Goal: Task Accomplishment & Management: Use online tool/utility

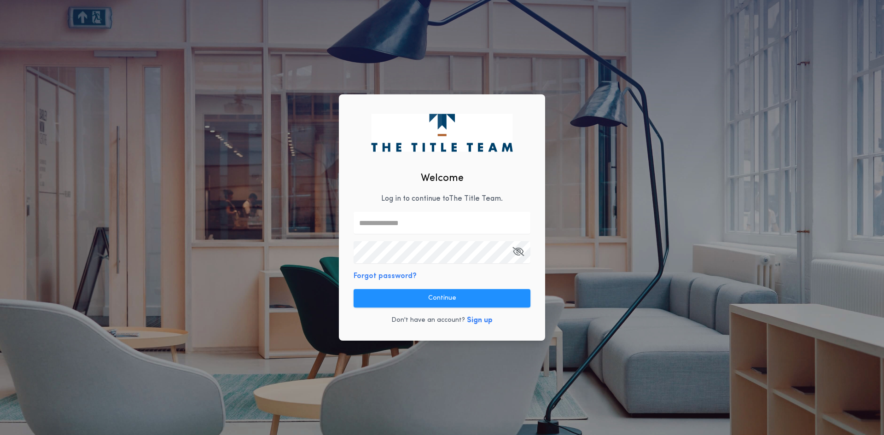
click at [425, 206] on div "Welcome Log in to continue to The Title Team . Forgot password? Continue Don't …" at bounding box center [442, 217] width 206 height 247
click at [413, 217] on input "text" at bounding box center [442, 223] width 177 height 22
type input "**********"
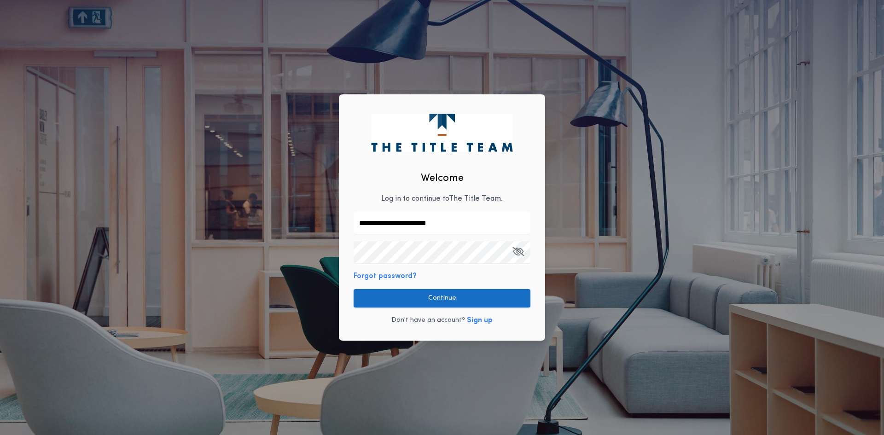
click at [452, 304] on button "Continue" at bounding box center [442, 298] width 177 height 18
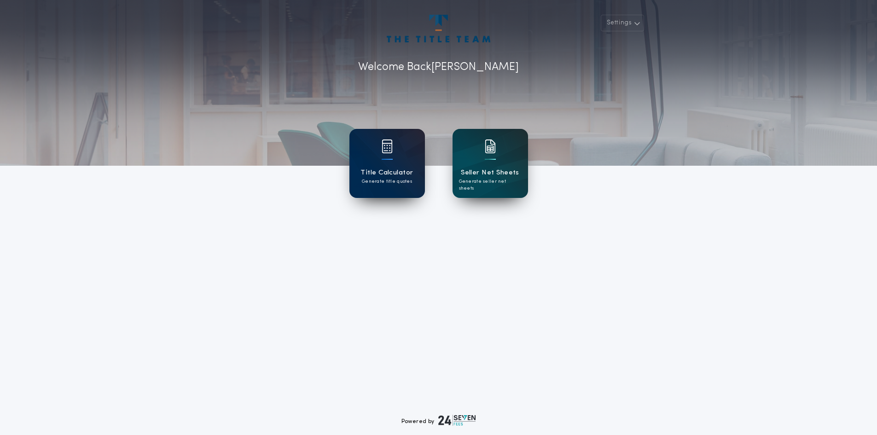
click at [401, 172] on h1 "Title Calculator" at bounding box center [387, 173] width 53 height 11
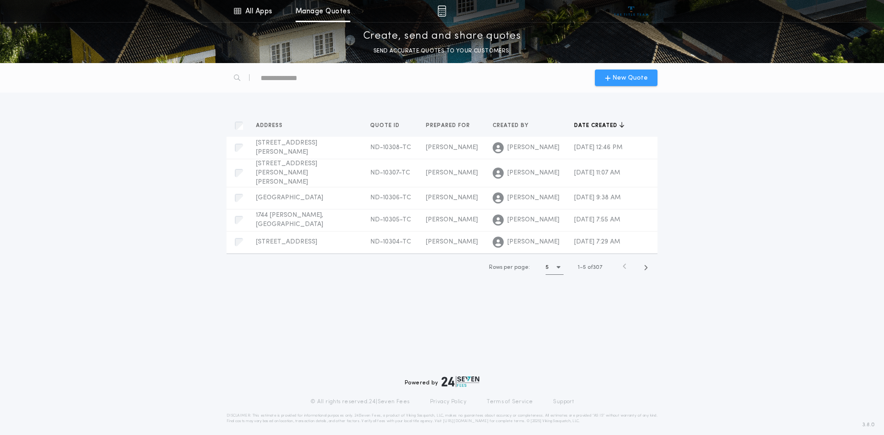
click at [607, 78] on icon "button" at bounding box center [608, 77] width 6 height 7
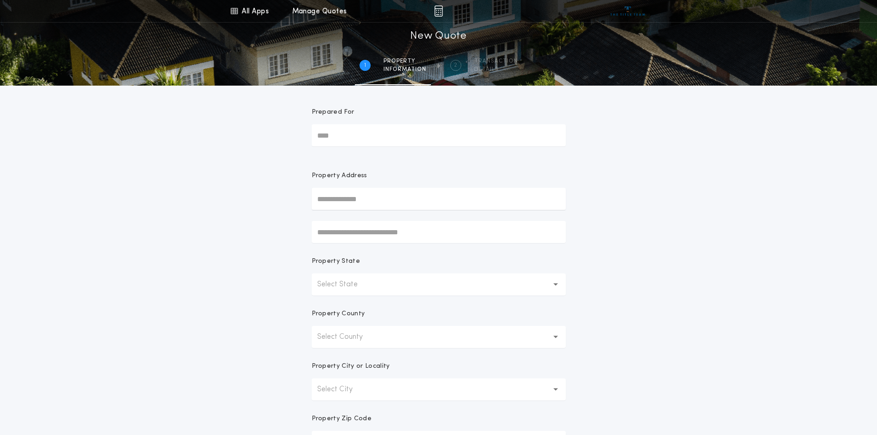
click at [377, 126] on input "Prepared For" at bounding box center [439, 135] width 254 height 22
click at [377, 132] on input "Prepared For" at bounding box center [439, 135] width 254 height 22
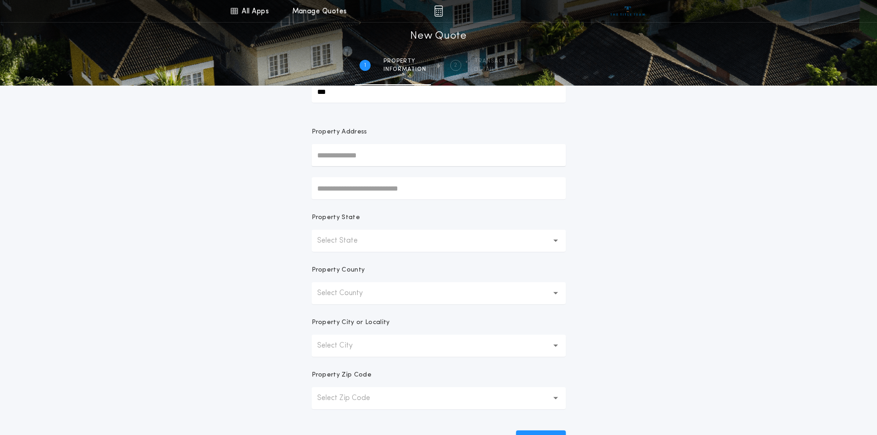
scroll to position [46, 0]
click at [367, 152] on input "text" at bounding box center [439, 153] width 254 height 22
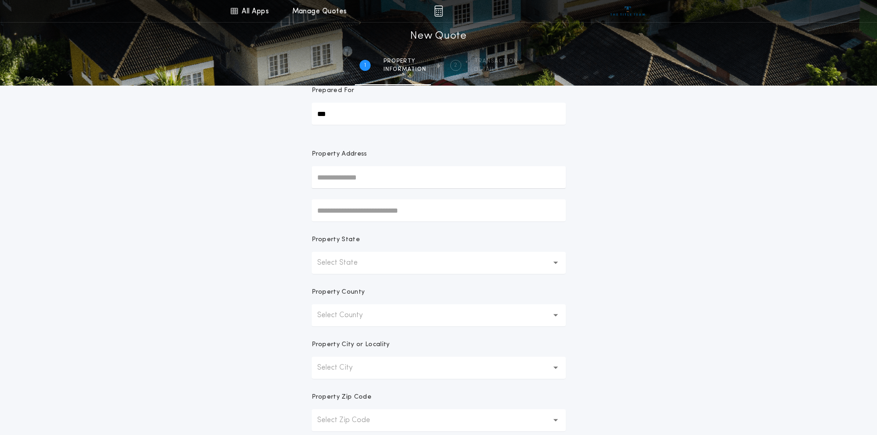
scroll to position [0, 0]
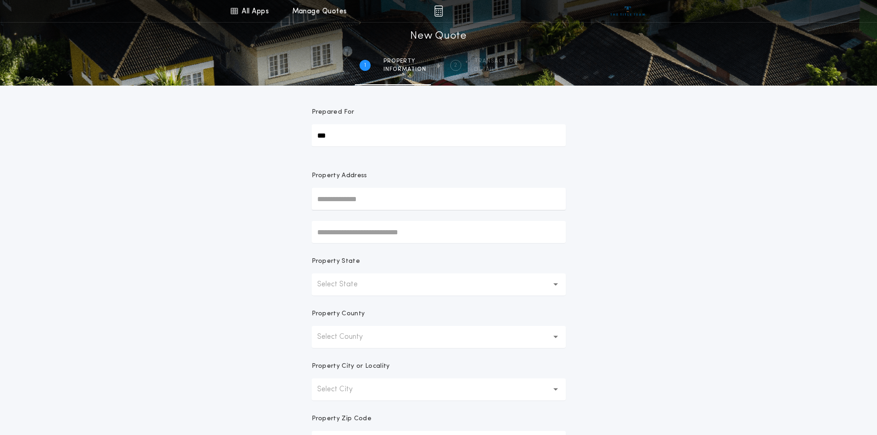
click at [346, 134] on input "***" at bounding box center [439, 135] width 254 height 22
type input "***"
click at [343, 198] on input "text" at bounding box center [439, 199] width 254 height 22
type input "**********"
click at [399, 279] on button "Select State" at bounding box center [439, 285] width 254 height 22
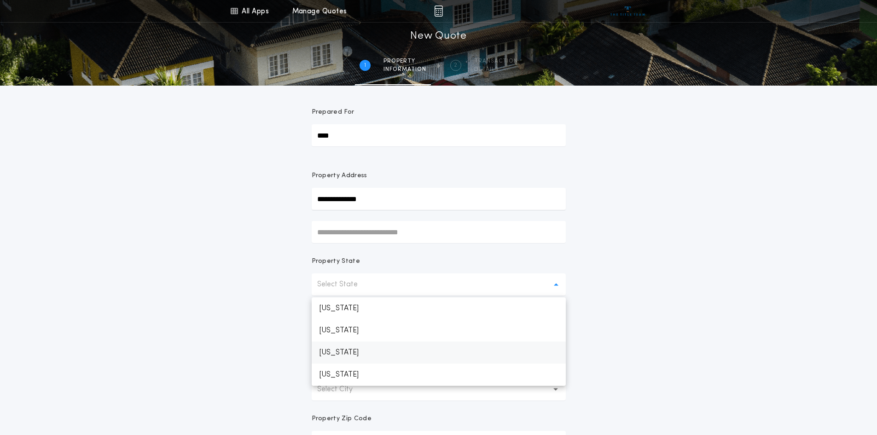
click at [376, 348] on p "[US_STATE]" at bounding box center [439, 353] width 254 height 22
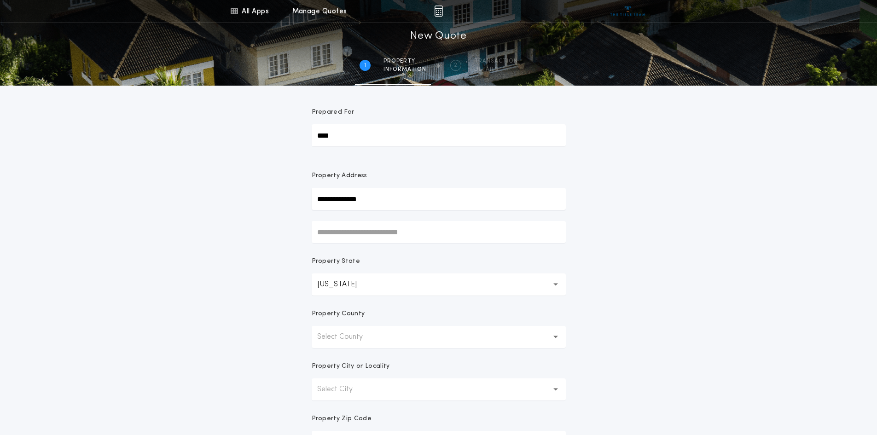
click at [379, 340] on button "Select County" at bounding box center [439, 337] width 254 height 22
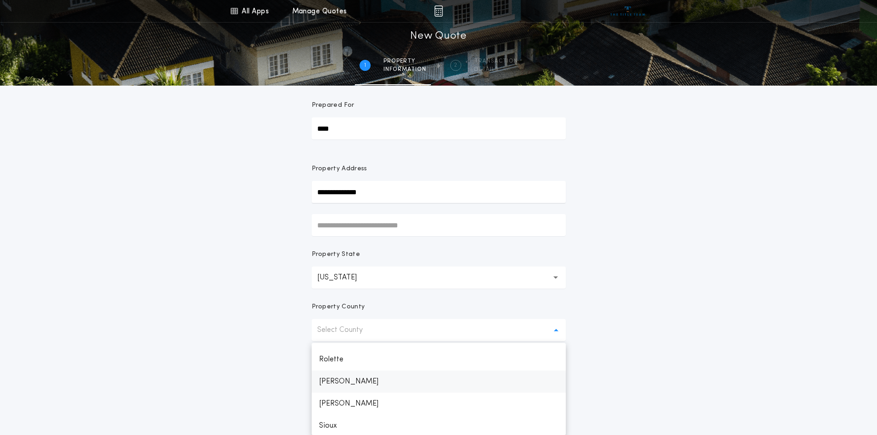
scroll to position [903, 0]
click at [346, 398] on p "Slope" at bounding box center [439, 402] width 254 height 22
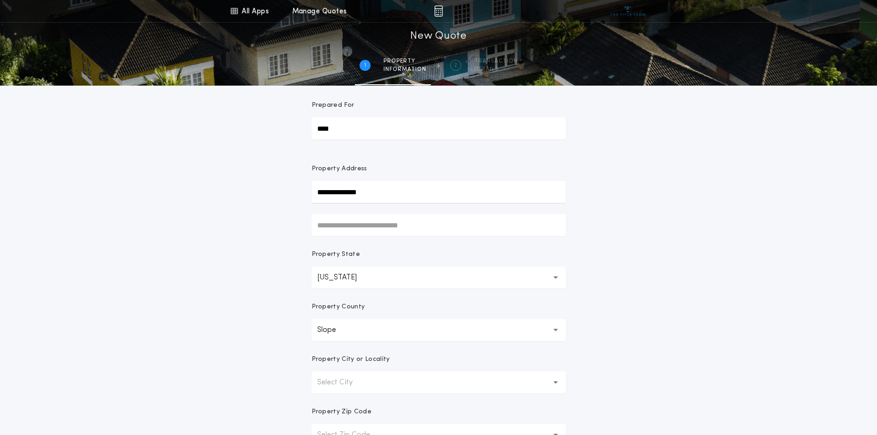
click at [356, 334] on button "Slope *****" at bounding box center [439, 330] width 254 height 22
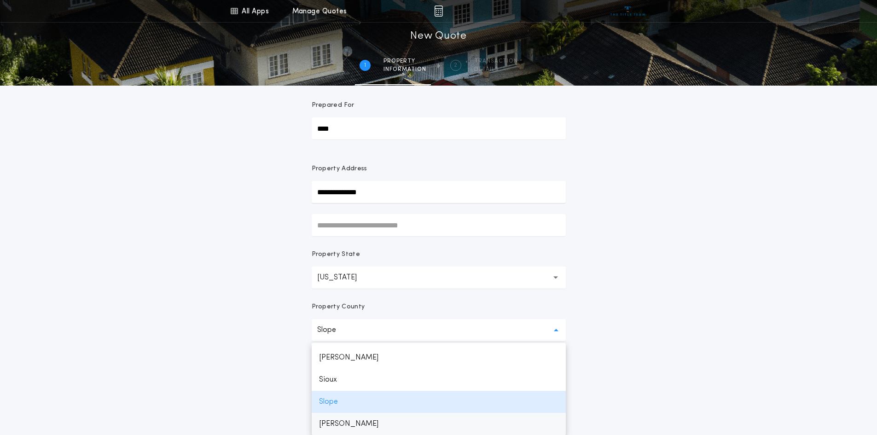
click at [331, 421] on p "[PERSON_NAME]" at bounding box center [439, 424] width 254 height 22
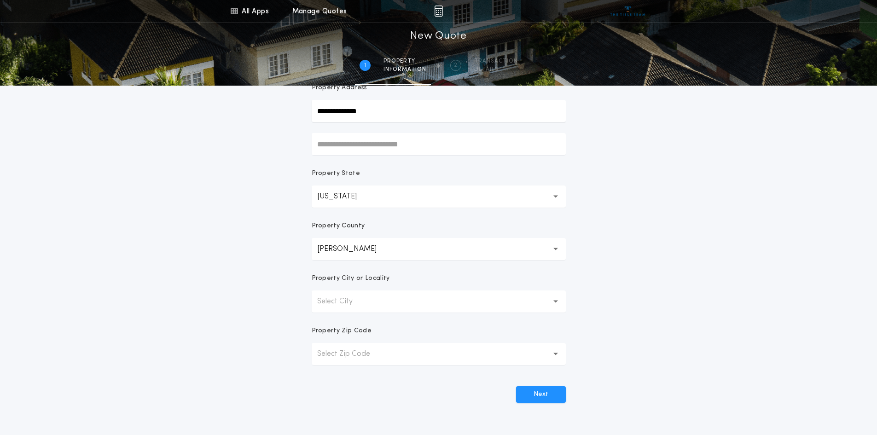
scroll to position [99, 0]
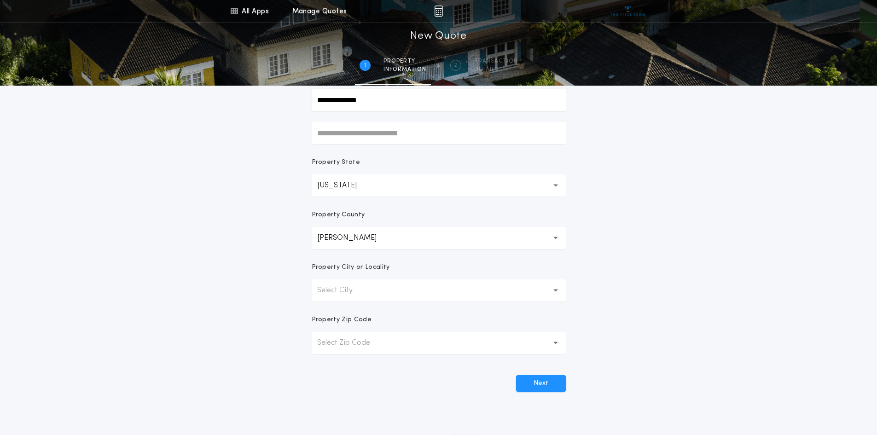
click at [368, 296] on button "Select City" at bounding box center [439, 291] width 254 height 22
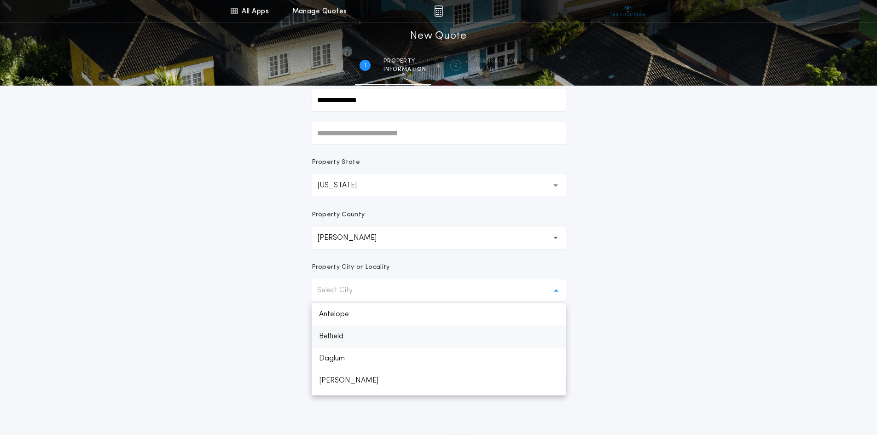
click at [356, 339] on p "Belfield" at bounding box center [439, 337] width 254 height 22
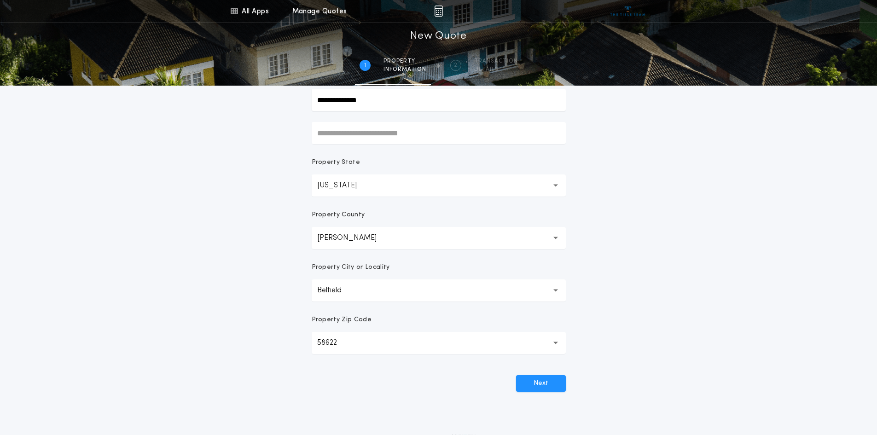
click at [356, 293] on p "Belfield" at bounding box center [336, 290] width 39 height 11
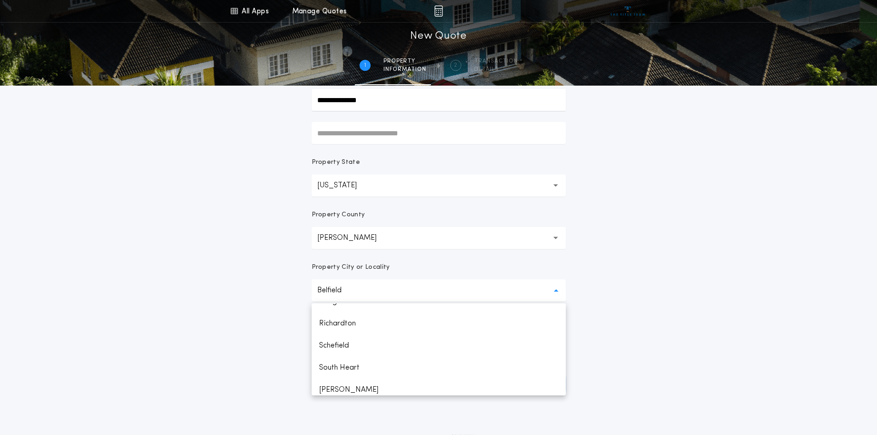
scroll to position [184, 0]
click at [368, 355] on p "South Heart" at bounding box center [439, 351] width 254 height 22
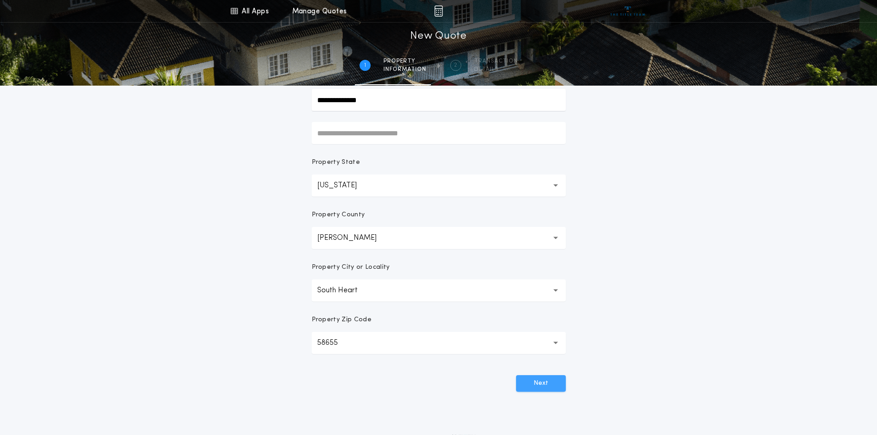
click at [550, 380] on button "Next" at bounding box center [541, 383] width 50 height 17
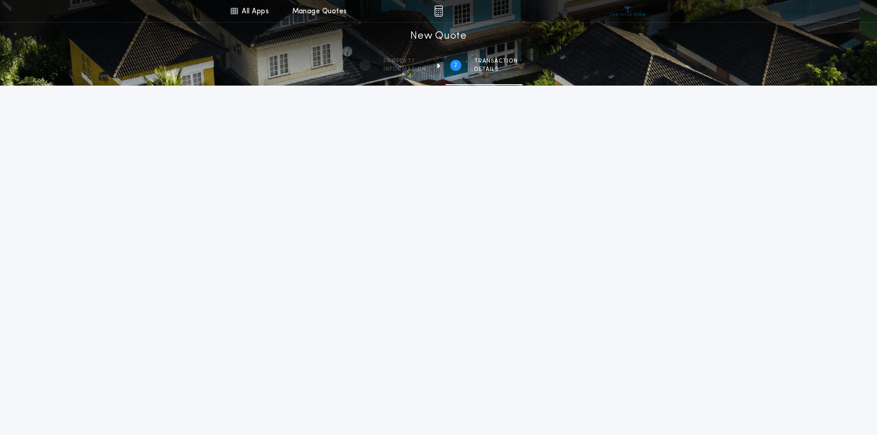
scroll to position [0, 0]
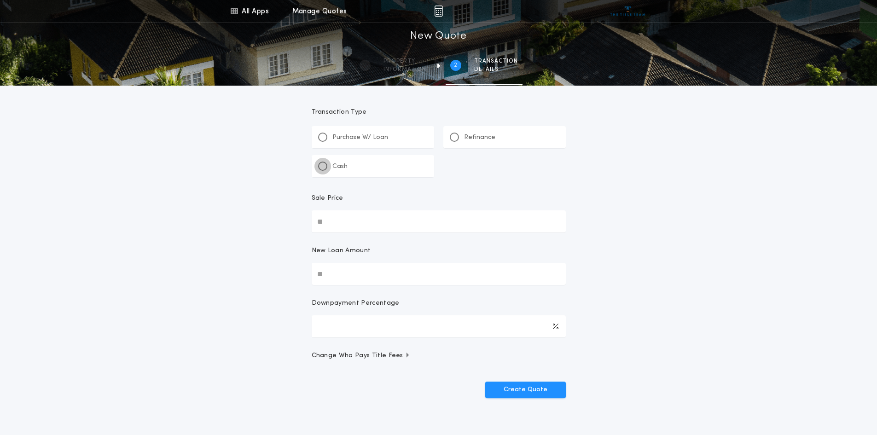
click at [325, 164] on div at bounding box center [322, 166] width 9 height 9
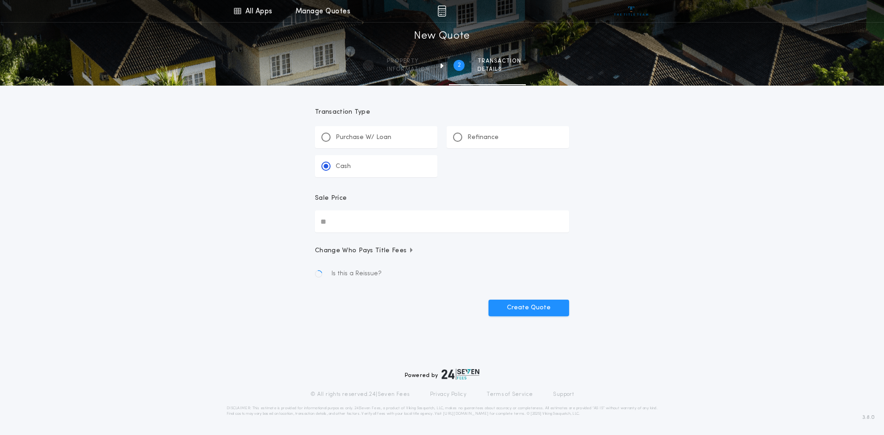
click at [379, 228] on input "Sale Price" at bounding box center [442, 221] width 254 height 22
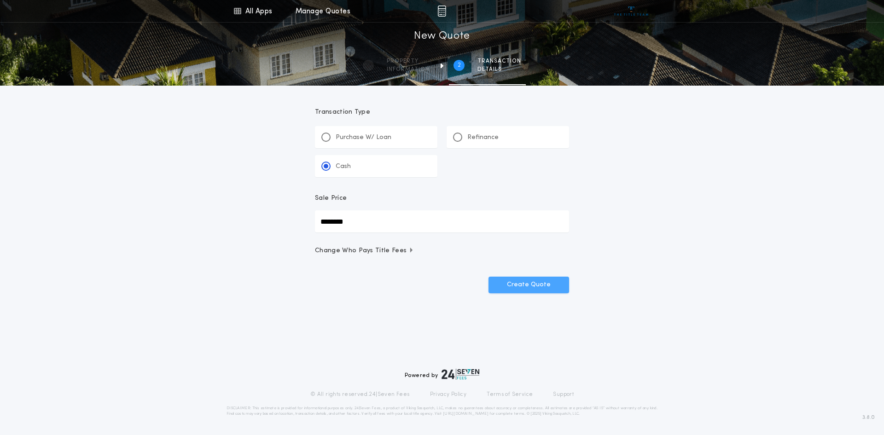
type input "********"
click at [538, 282] on button "Create Quote" at bounding box center [529, 285] width 81 height 17
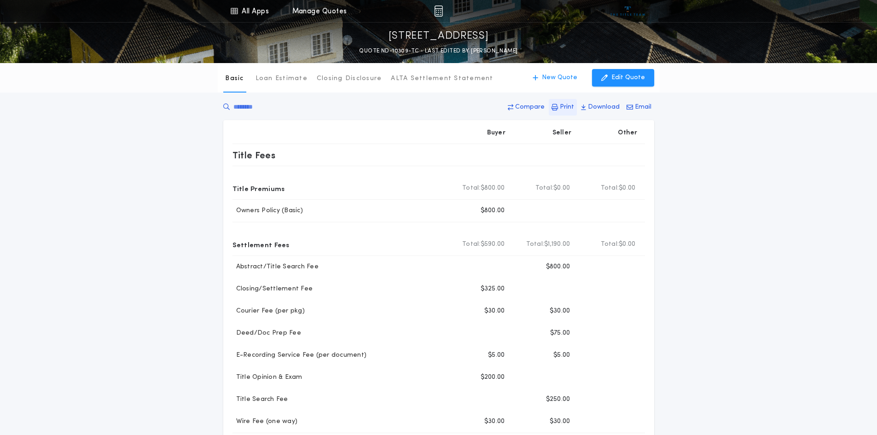
click at [573, 110] on p "Print" at bounding box center [567, 107] width 14 height 9
